Goal: Task Accomplishment & Management: Manage account settings

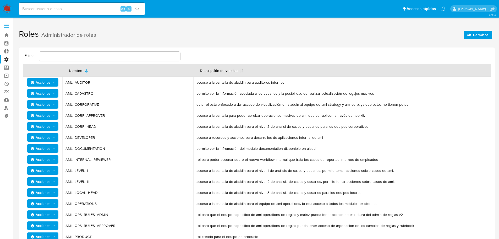
click at [9, 58] on label "Administración" at bounding box center [31, 59] width 62 height 8
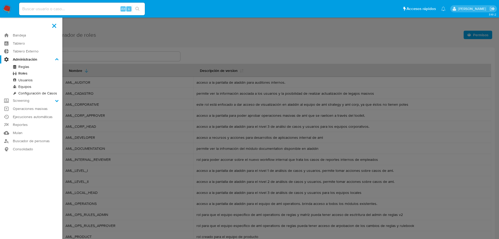
click at [0, 0] on input "Administración" at bounding box center [0, 0] width 0 height 0
click at [31, 79] on link "Usuarios" at bounding box center [31, 80] width 62 height 7
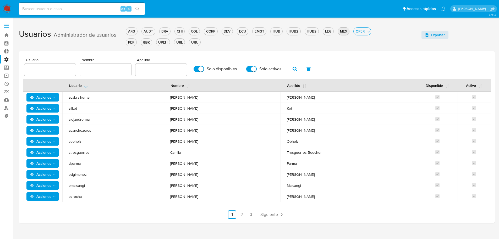
click at [338, 32] on div "MEX" at bounding box center [343, 31] width 11 height 5
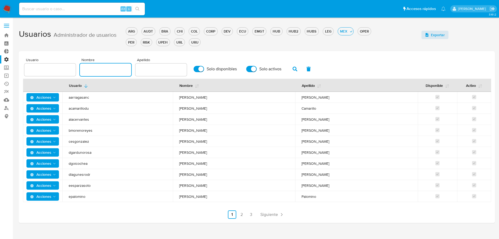
click at [89, 70] on input "text" at bounding box center [105, 69] width 51 height 7
type input "[PERSON_NAME]"
click at [295, 68] on icon "button" at bounding box center [295, 69] width 5 height 5
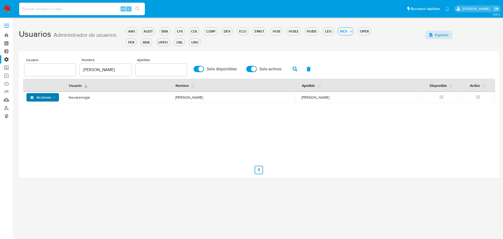
click at [53, 94] on span "Acciones" at bounding box center [43, 97] width 26 height 7
click at [48, 120] on button "Permisos" at bounding box center [43, 123] width 47 height 13
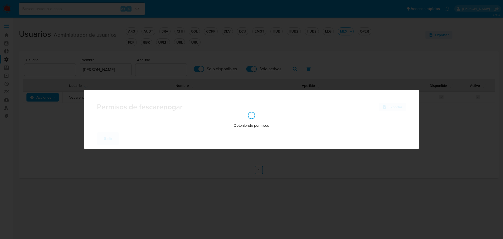
click at [49, 116] on div "Permisos de fescarenogar Exportar Obteniendo permisos Salir" at bounding box center [251, 119] width 503 height 239
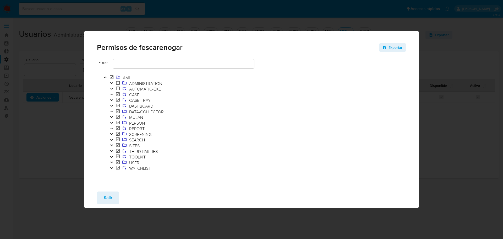
drag, startPoint x: 390, startPoint y: 49, endPoint x: 120, endPoint y: 191, distance: 305.1
click at [123, 191] on div "Permisos de fescarenogar Exportar Filtrar AML ADMINISTRATION AUTOMATIC-EXE CASE…" at bounding box center [251, 119] width 335 height 177
click at [107, 195] on span "Salir" at bounding box center [108, 198] width 9 height 12
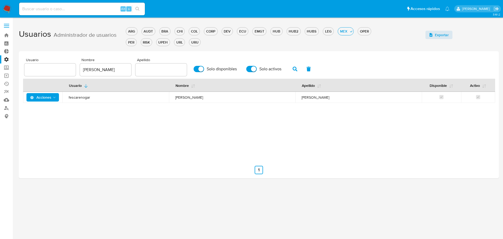
click at [46, 95] on span "Acciones" at bounding box center [40, 97] width 21 height 8
click at [49, 107] on button "Detalle" at bounding box center [43, 110] width 47 height 13
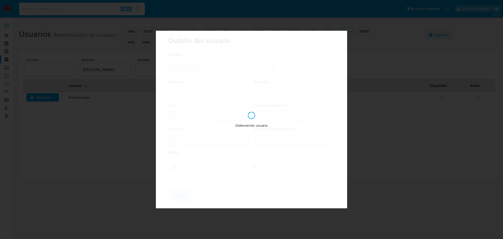
type input "[PERSON_NAME]"
type input "[GEOGRAPHIC_DATA]"
type input "[PERSON_NAME][EMAIL_ADDRESS][DOMAIN_NAME]"
type input "Specialist (80001722)"
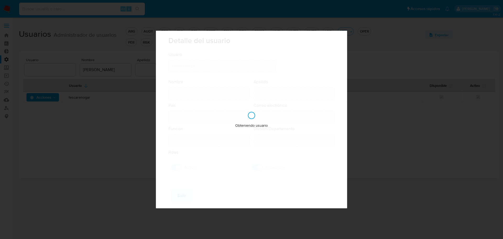
type input "Risk & Compliance AML Countries"
checkbox input "true"
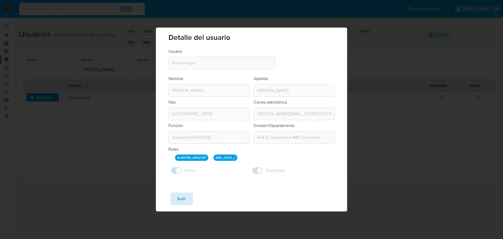
click at [181, 198] on span "Salir" at bounding box center [181, 199] width 9 height 12
checkbox input "false"
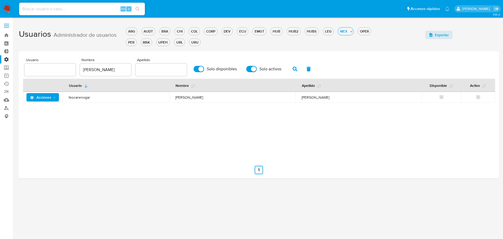
click at [51, 100] on span "Acciones" at bounding box center [43, 97] width 26 height 7
click at [51, 123] on button "Permisos" at bounding box center [43, 123] width 47 height 13
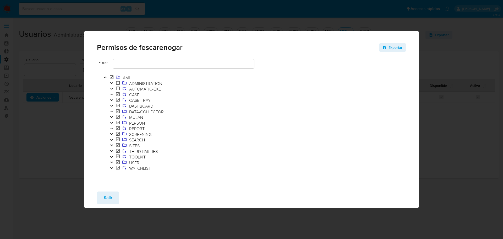
click at [111, 135] on icon "Toggle" at bounding box center [112, 133] width 4 height 3
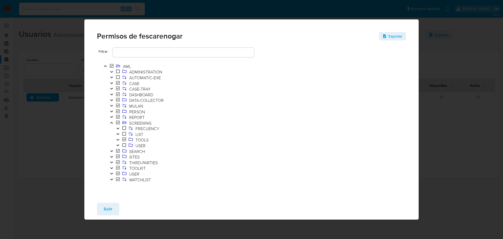
click at [118, 142] on button "Toggle" at bounding box center [118, 140] width 6 height 6
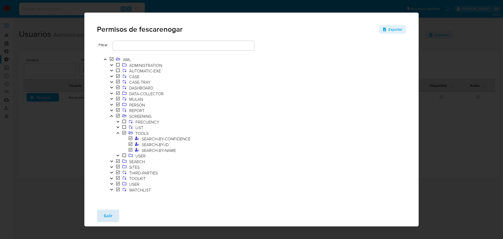
click at [113, 216] on button "Salir" at bounding box center [108, 215] width 22 height 13
